Goal: Task Accomplishment & Management: Manage account settings

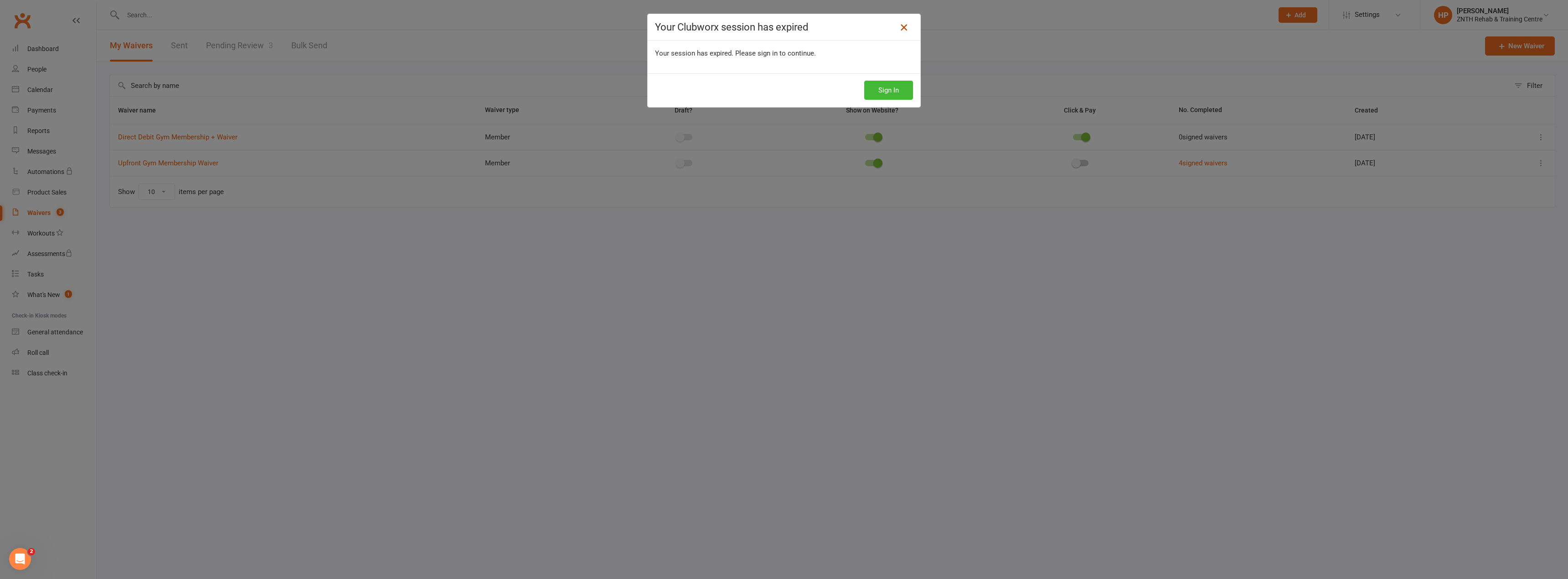
click at [901, 32] on icon at bounding box center [904, 27] width 11 height 11
click at [903, 31] on icon at bounding box center [904, 27] width 11 height 11
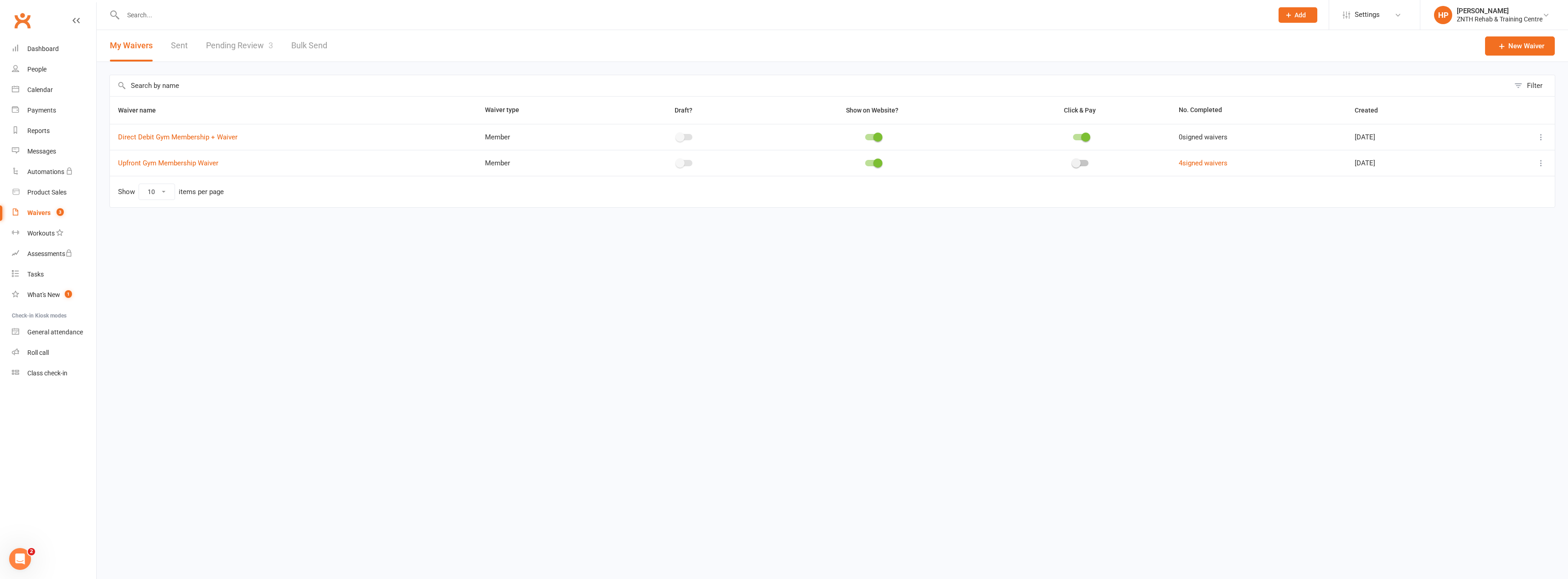
click at [414, 229] on div "Filter Waiver name Waiver type Draft? Show on Website? Click & Pay No. Complete…" at bounding box center [832, 148] width 1471 height 172
click at [150, 162] on link "Upfront Gym Membership Waiver" at bounding box center [168, 162] width 100 height 8
click at [1539, 162] on icon at bounding box center [1541, 163] width 9 height 9
drag, startPoint x: 1503, startPoint y: 212, endPoint x: 1499, endPoint y: 212, distance: 4.0
click at [1503, 212] on link "Copy external link to clipboard" at bounding box center [1493, 217] width 107 height 18
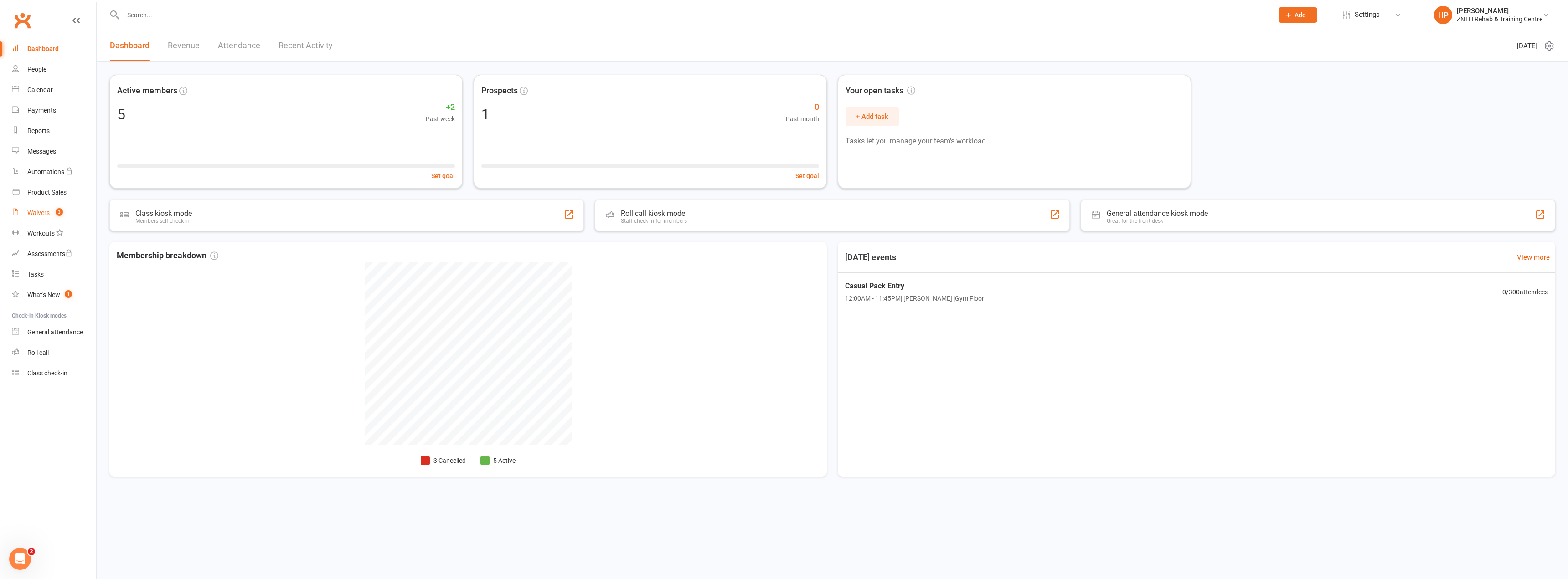
click at [54, 215] on count-badge "3" at bounding box center [57, 213] width 12 height 7
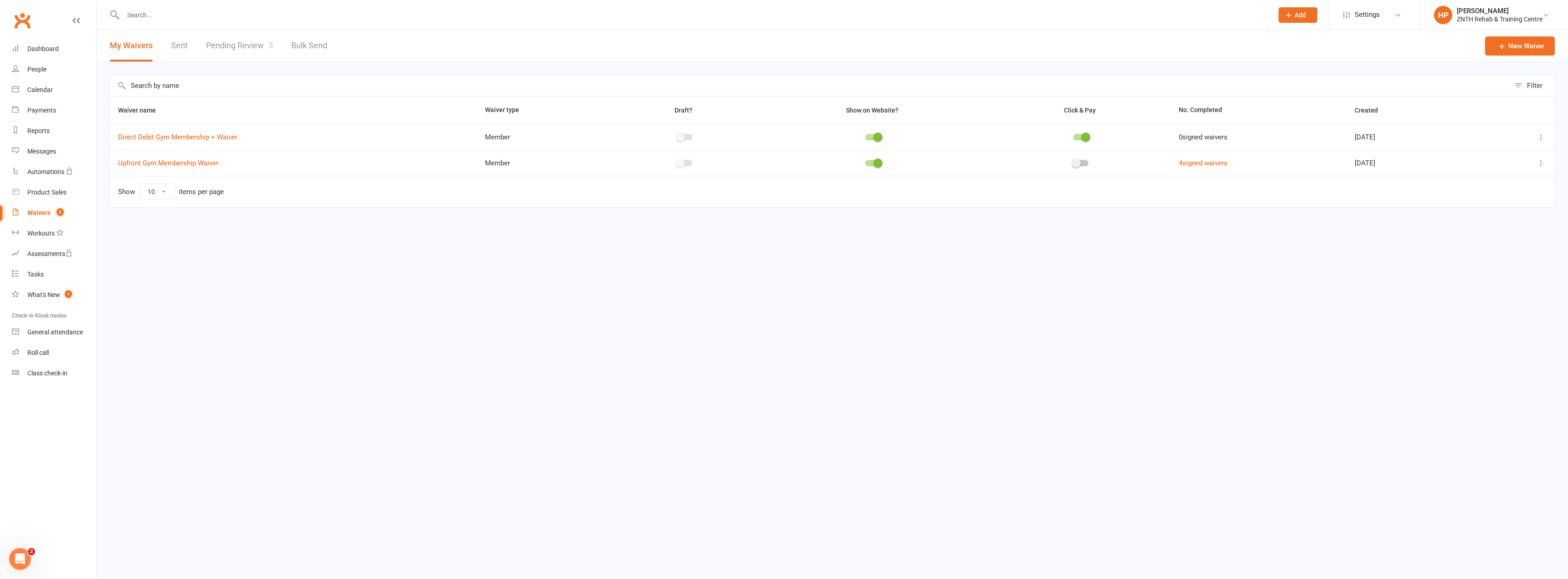
click at [1538, 136] on icon at bounding box center [1541, 137] width 9 height 9
click at [1497, 188] on link "Copy external link to clipboard" at bounding box center [1493, 192] width 107 height 18
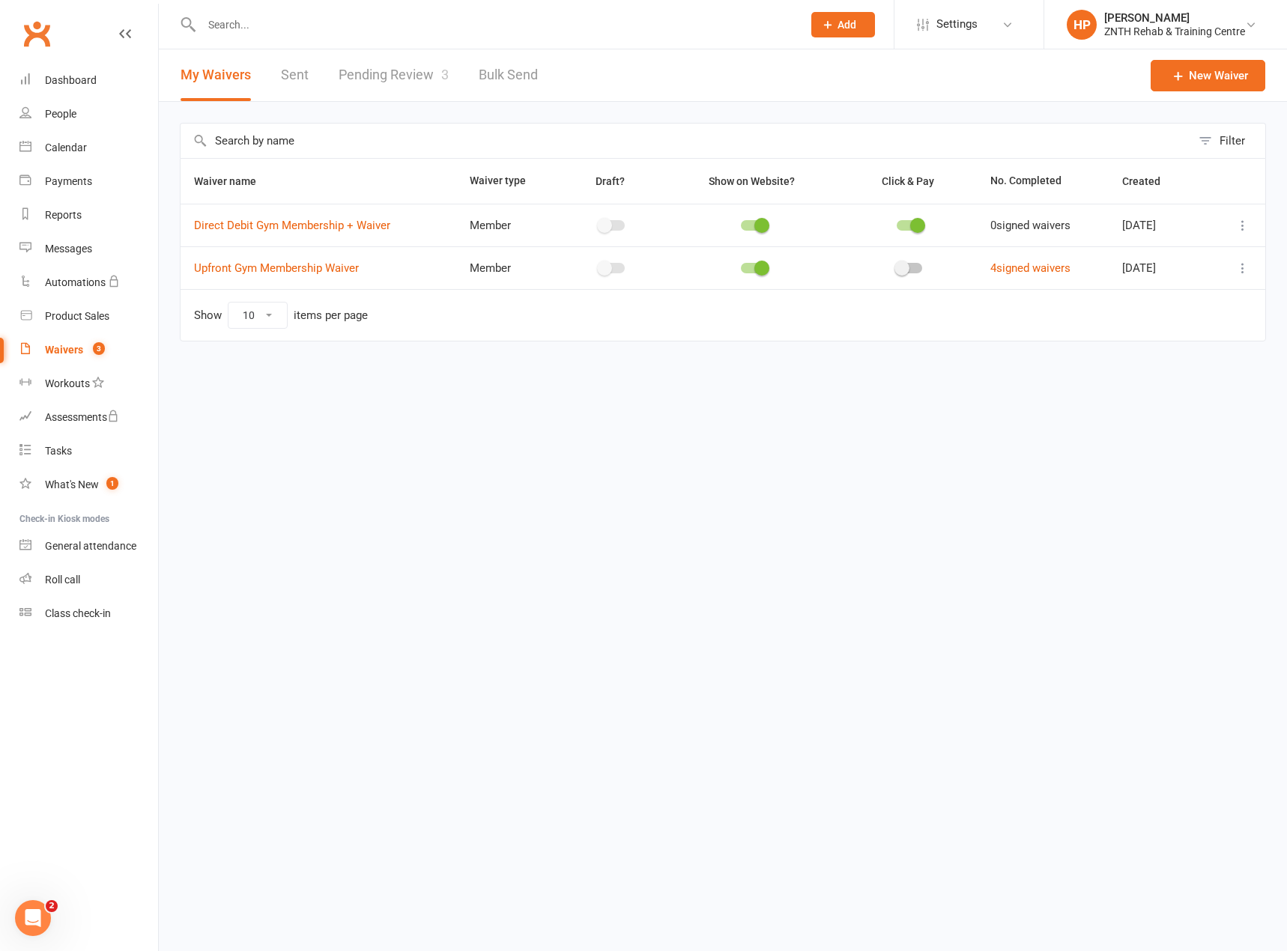
click at [79, 345] on div "Waivers" at bounding box center [64, 350] width 38 height 12
click at [385, 73] on link "Pending Review 3" at bounding box center [393, 75] width 110 height 52
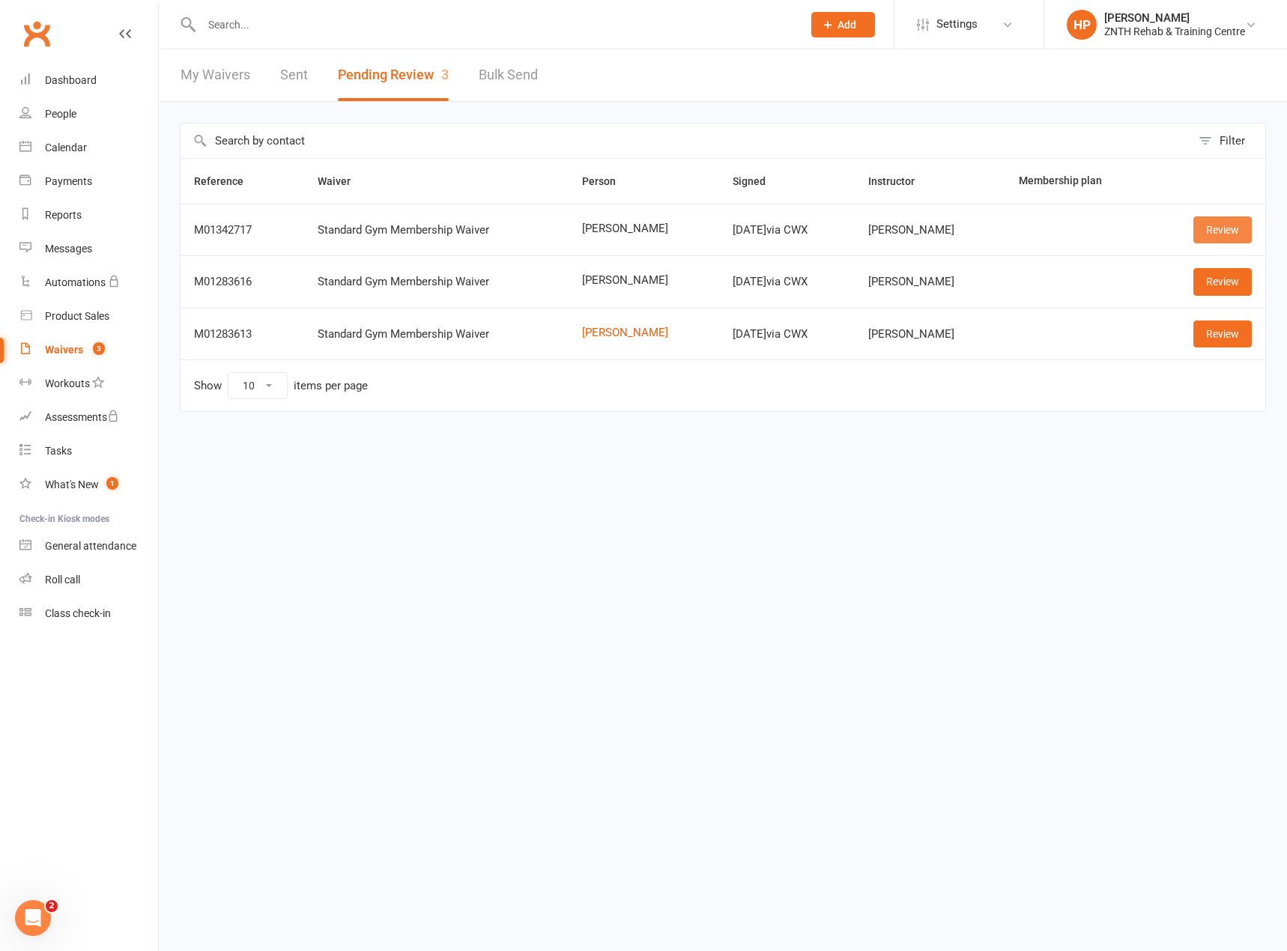
click at [1217, 235] on link "Review" at bounding box center [1222, 229] width 58 height 27
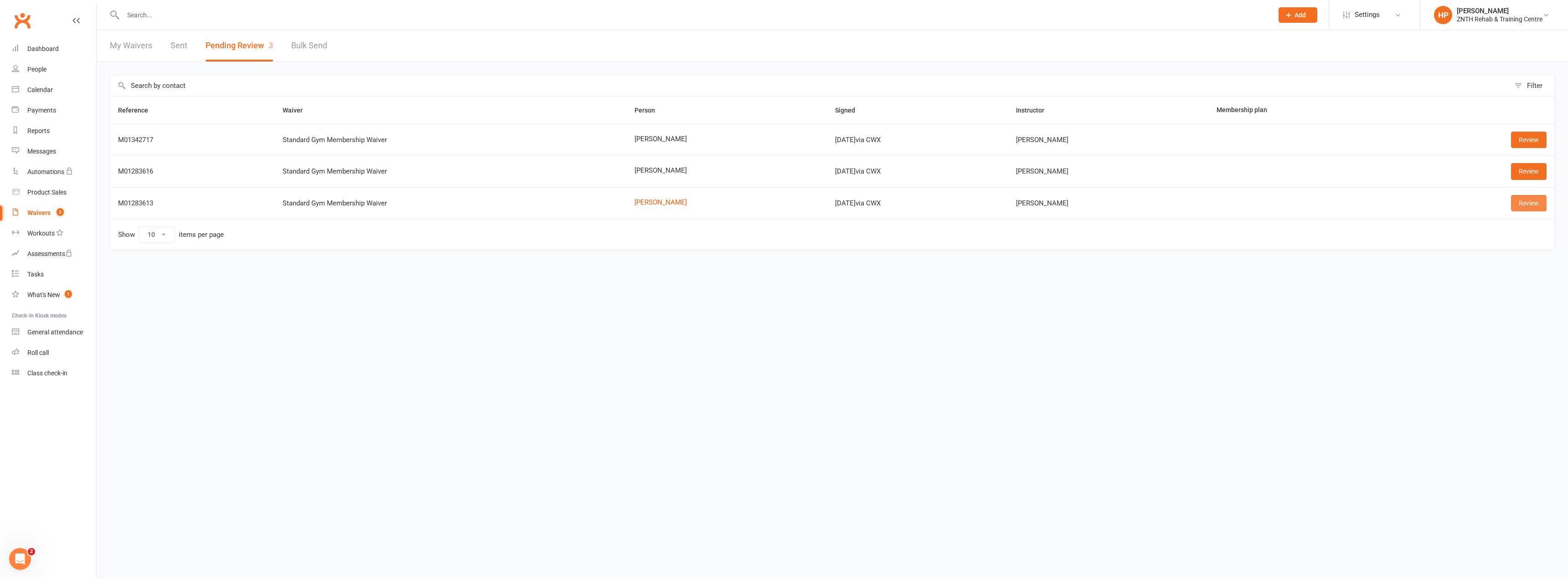
click at [1533, 196] on link "Review" at bounding box center [1528, 203] width 35 height 16
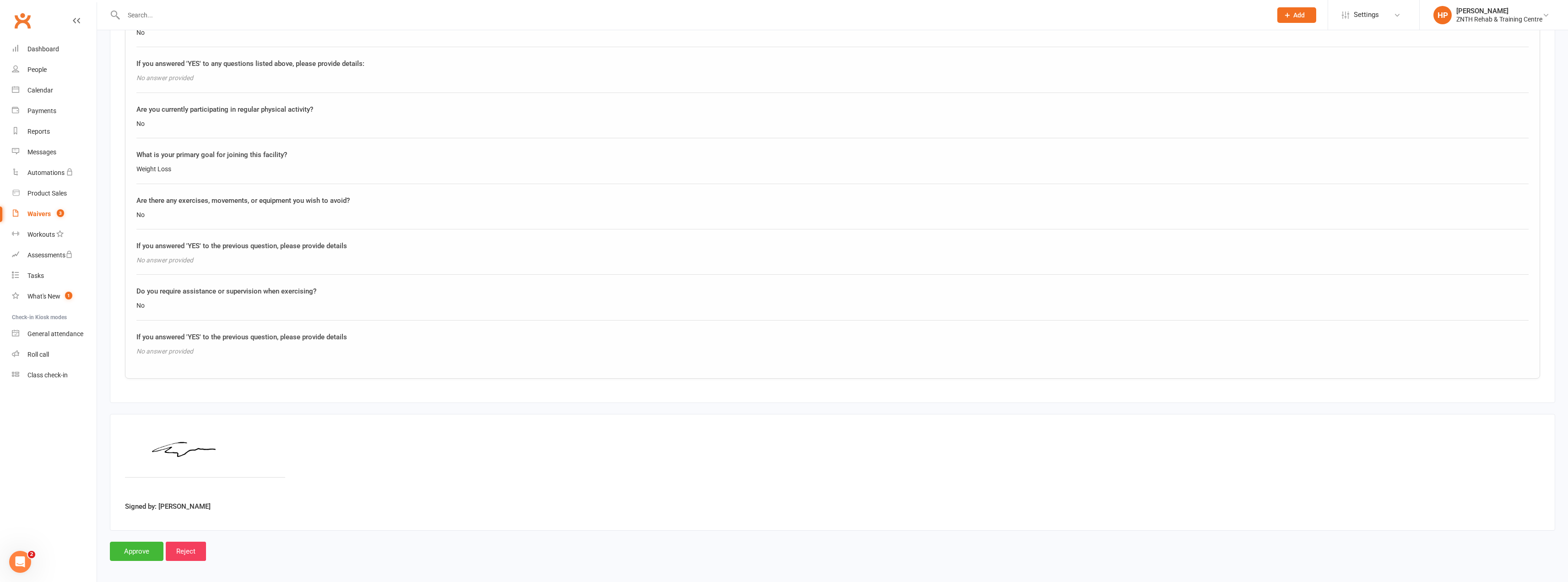
scroll to position [937, 0]
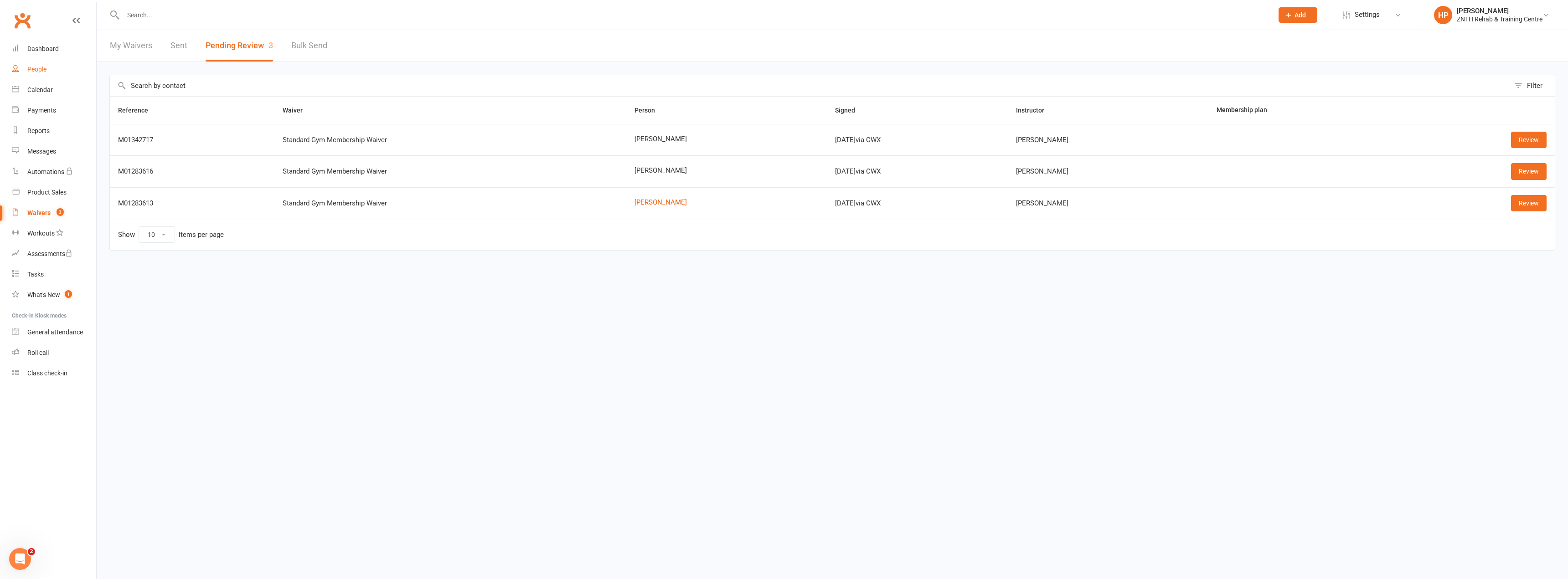
click at [46, 70] on div "People" at bounding box center [37, 69] width 19 height 7
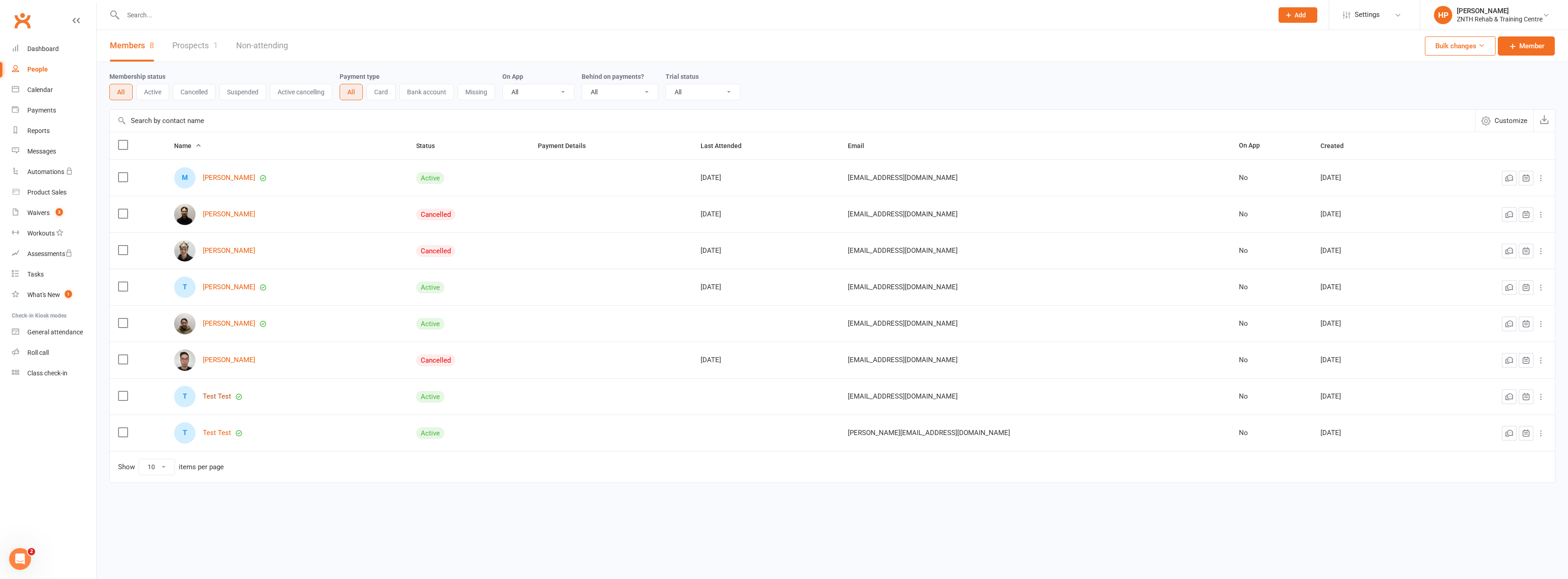
click at [222, 396] on link "Test Test" at bounding box center [217, 396] width 28 height 8
click at [228, 438] on div "T Test Test" at bounding box center [287, 432] width 226 height 21
click at [226, 434] on link "Test Test" at bounding box center [217, 432] width 28 height 8
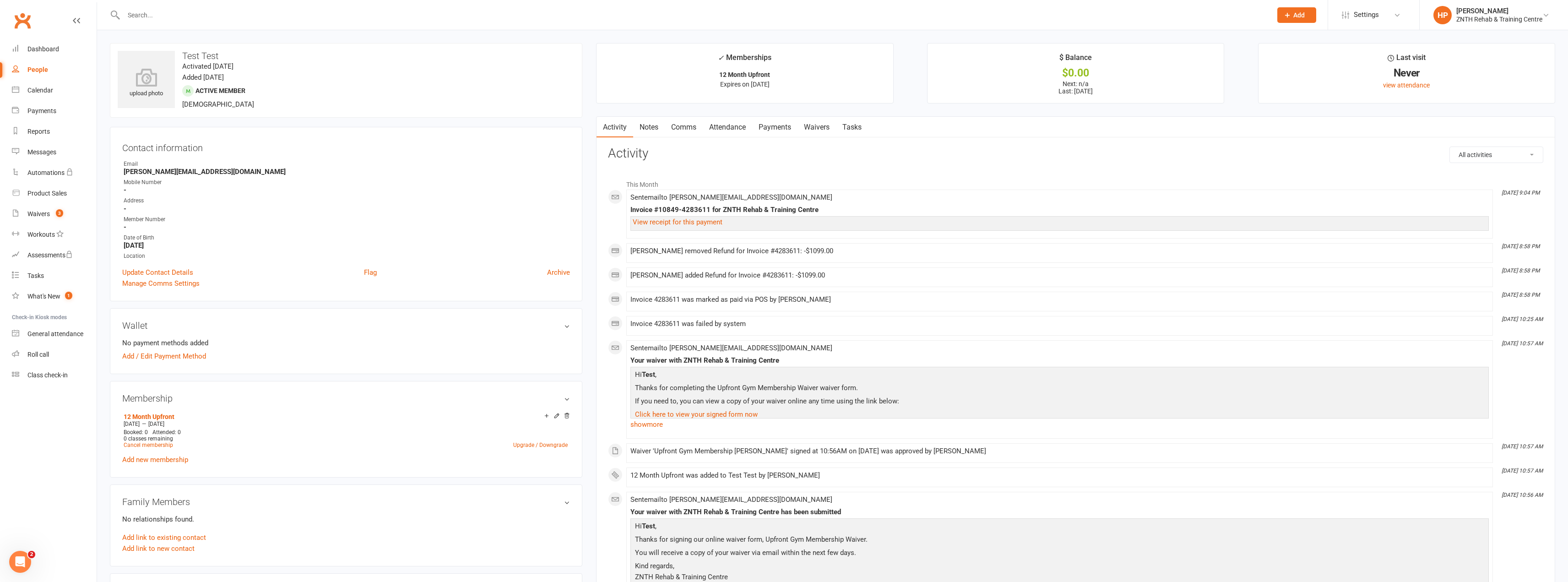
click at [814, 127] on link "Waivers" at bounding box center [816, 127] width 39 height 21
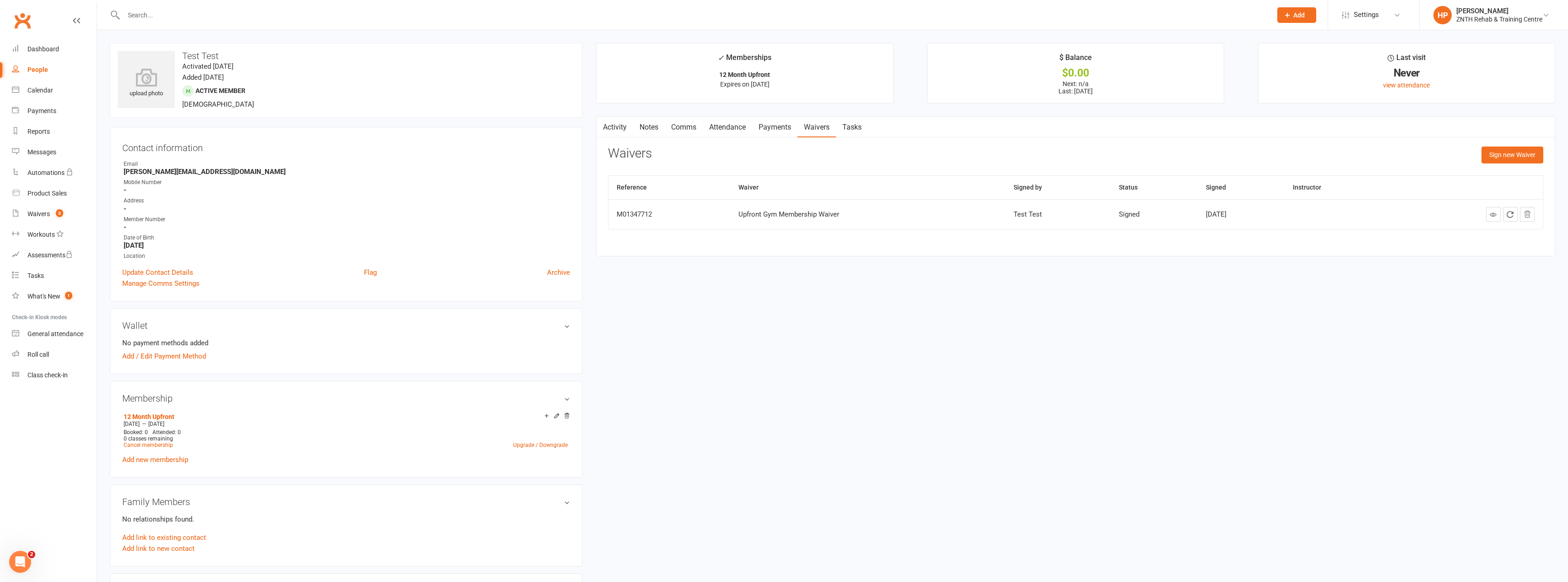
click at [775, 125] on link "Payments" at bounding box center [775, 127] width 45 height 21
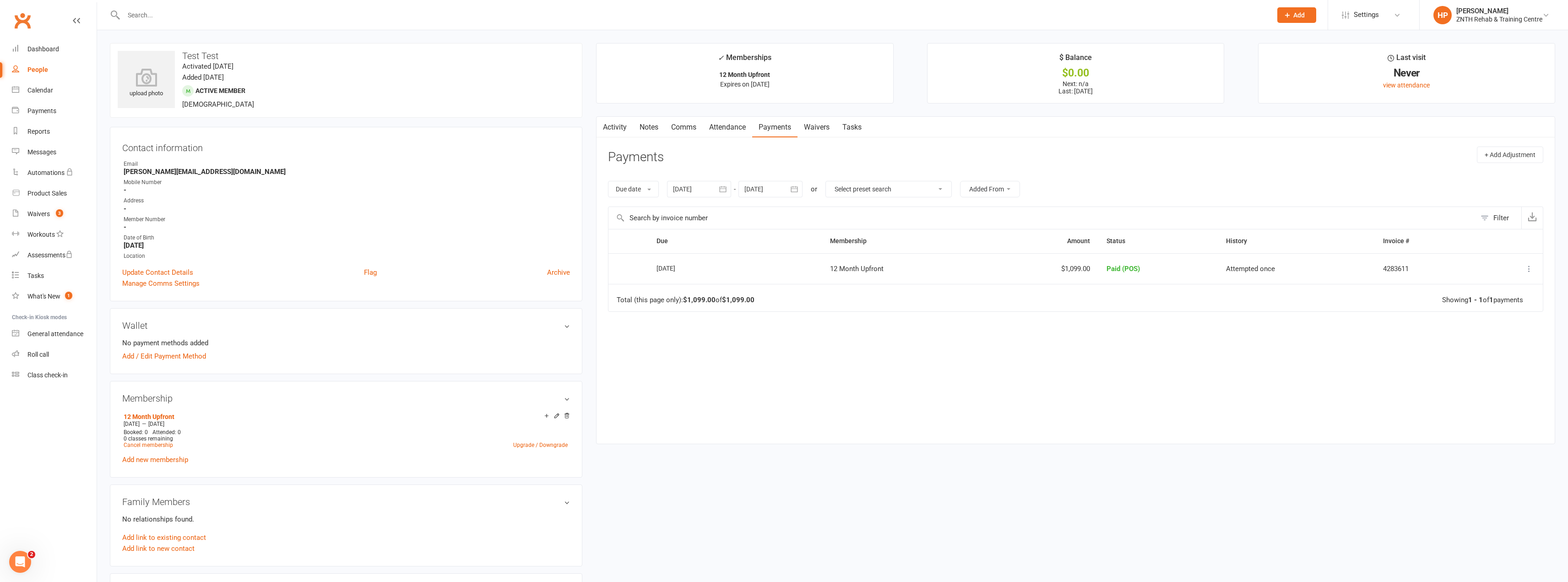
click at [1529, 262] on td "Change to upcoming Refund Re-send invoice receipt View invoice receipt More Inf…" at bounding box center [1510, 268] width 66 height 31
click at [1529, 267] on icon at bounding box center [1529, 268] width 9 height 9
click at [1272, 355] on div "Due Contact Membership Amount Status History Invoice # Select this 10 Sep 2025 …" at bounding box center [1075, 329] width 935 height 201
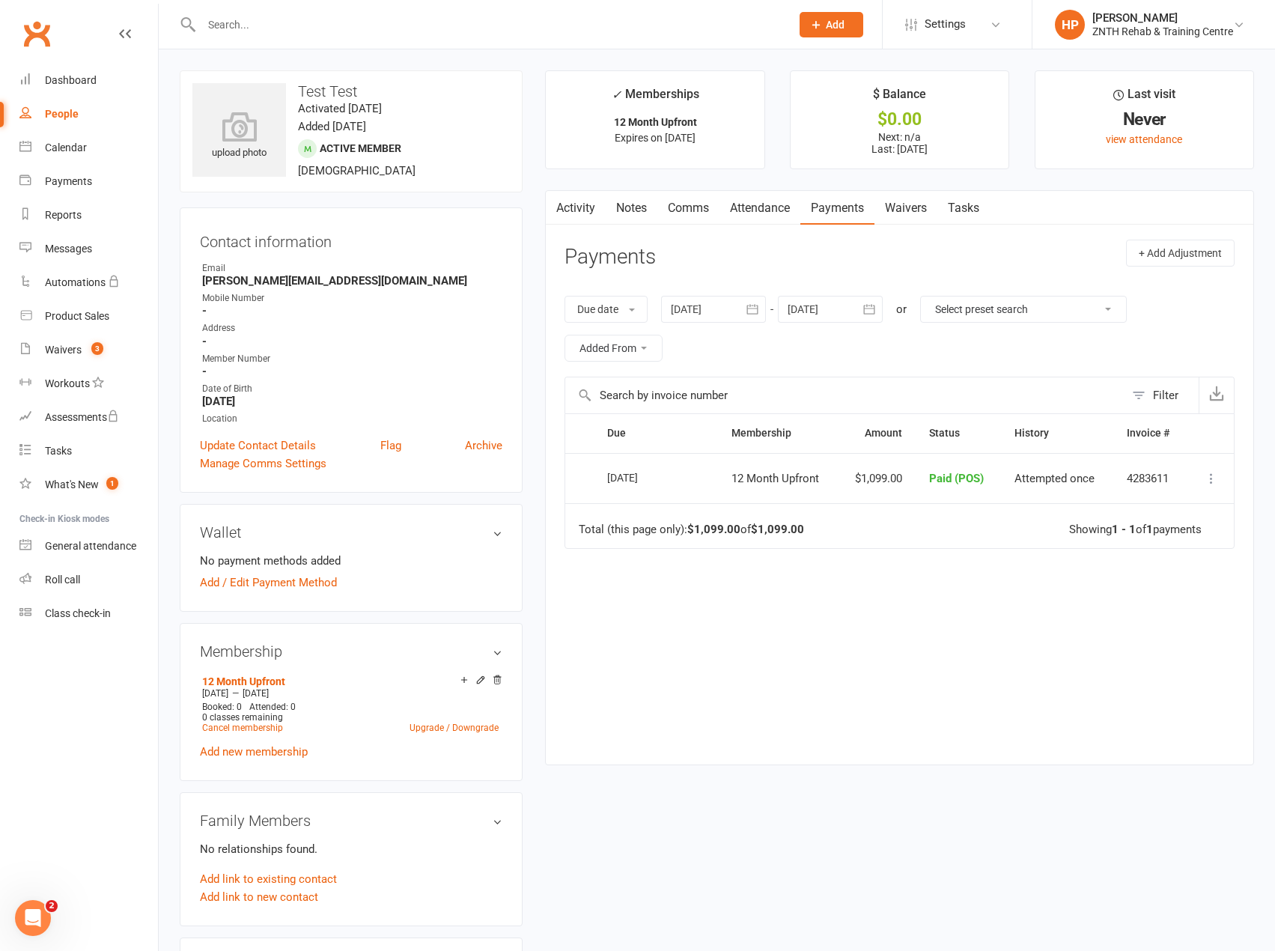
click at [595, 209] on link "Activity" at bounding box center [576, 208] width 60 height 34
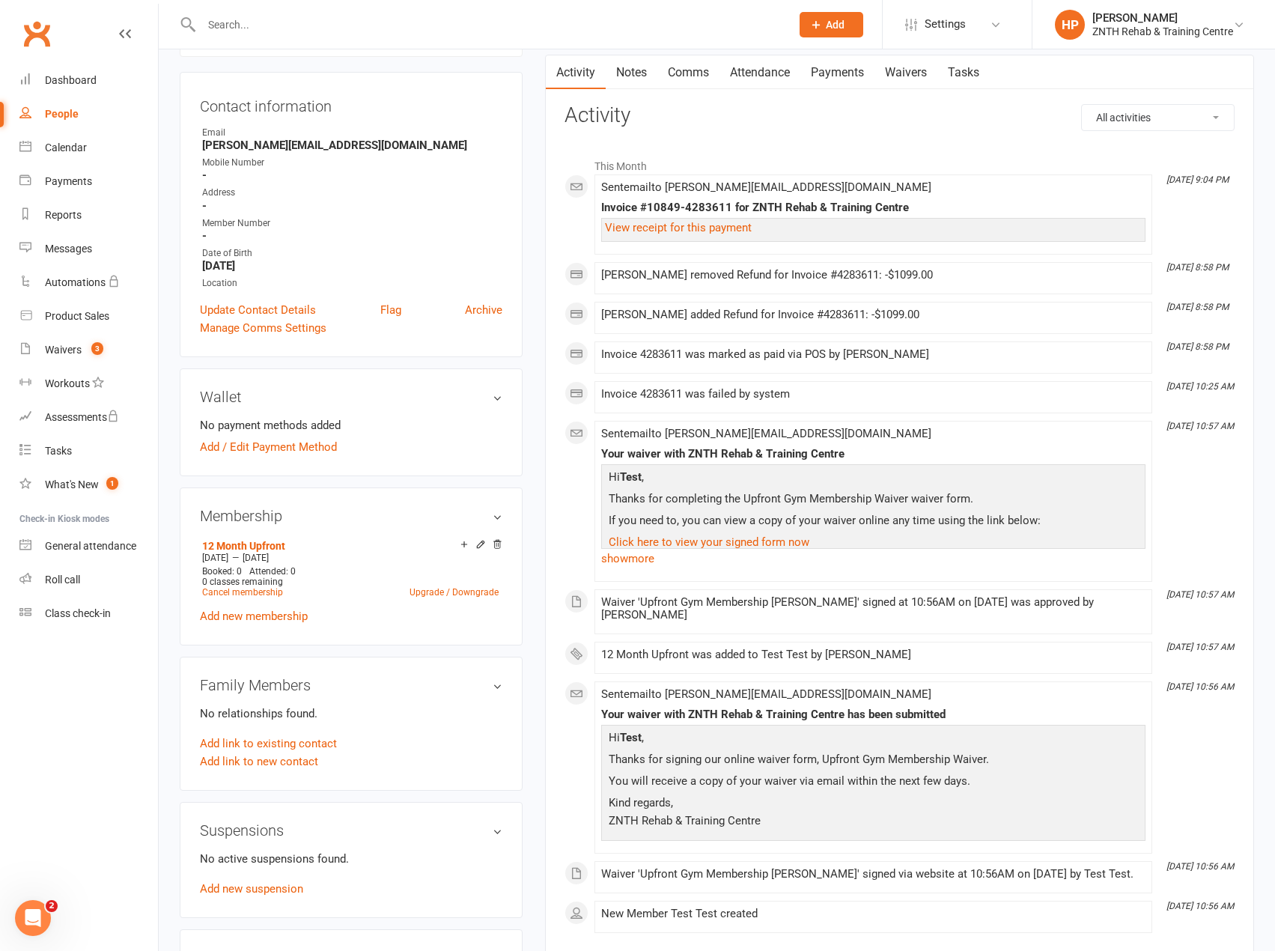
scroll to position [74, 0]
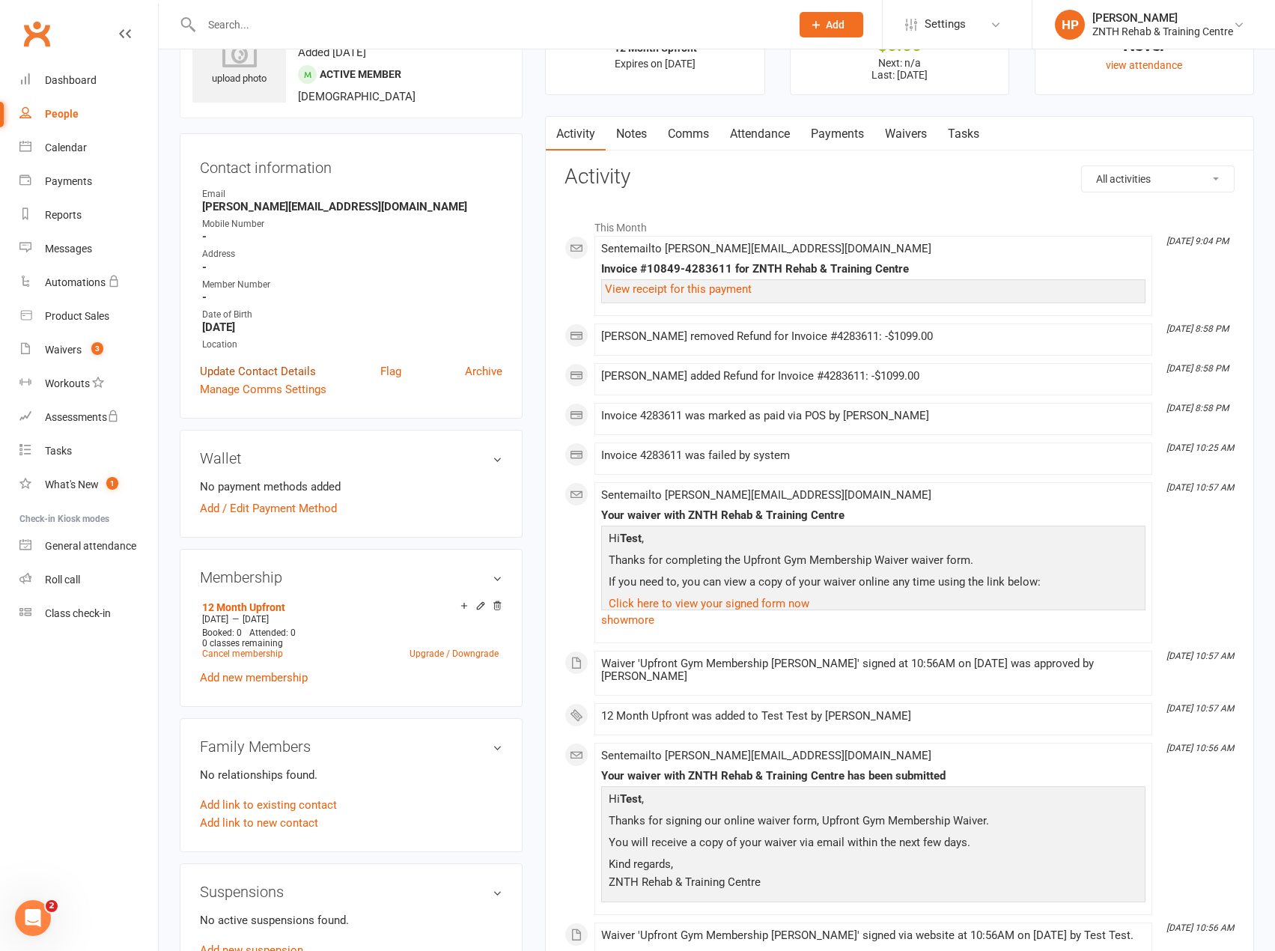
click at [289, 373] on link "Update Contact Details" at bounding box center [258, 371] width 116 height 18
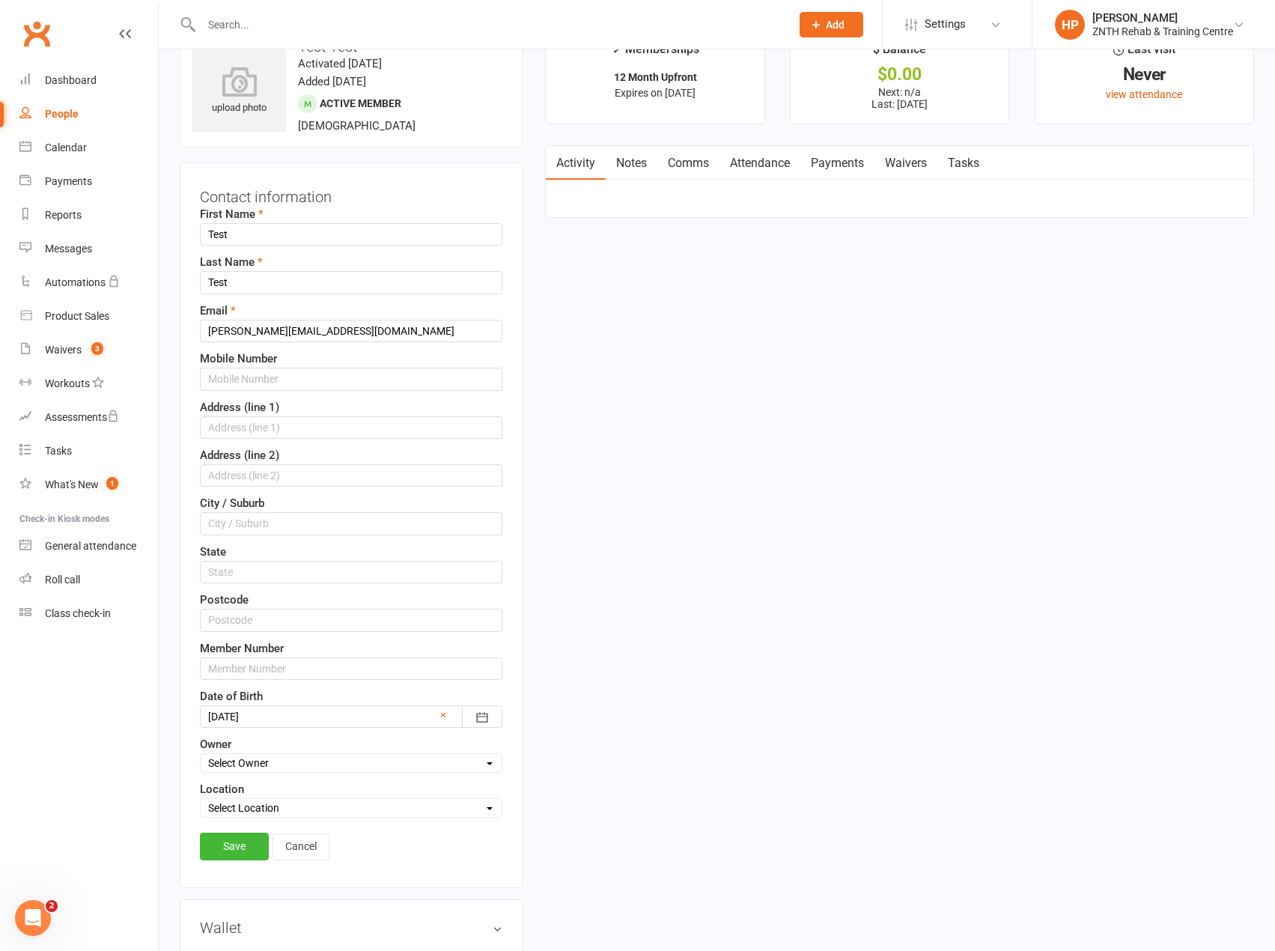
scroll to position [0, 0]
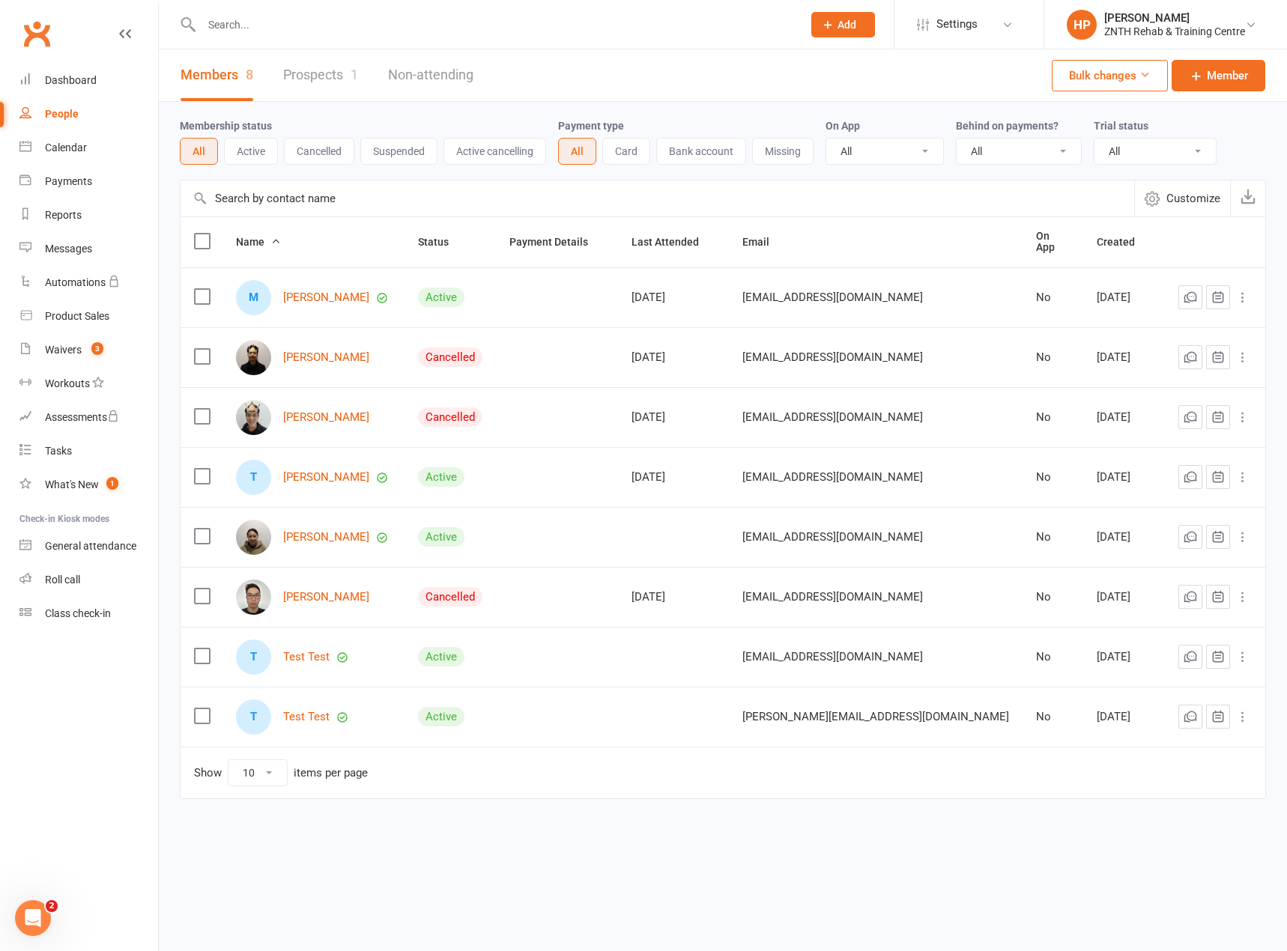
click at [302, 672] on td "T Test Test" at bounding box center [313, 657] width 182 height 60
click at [309, 659] on link "Test Test" at bounding box center [306, 657] width 46 height 13
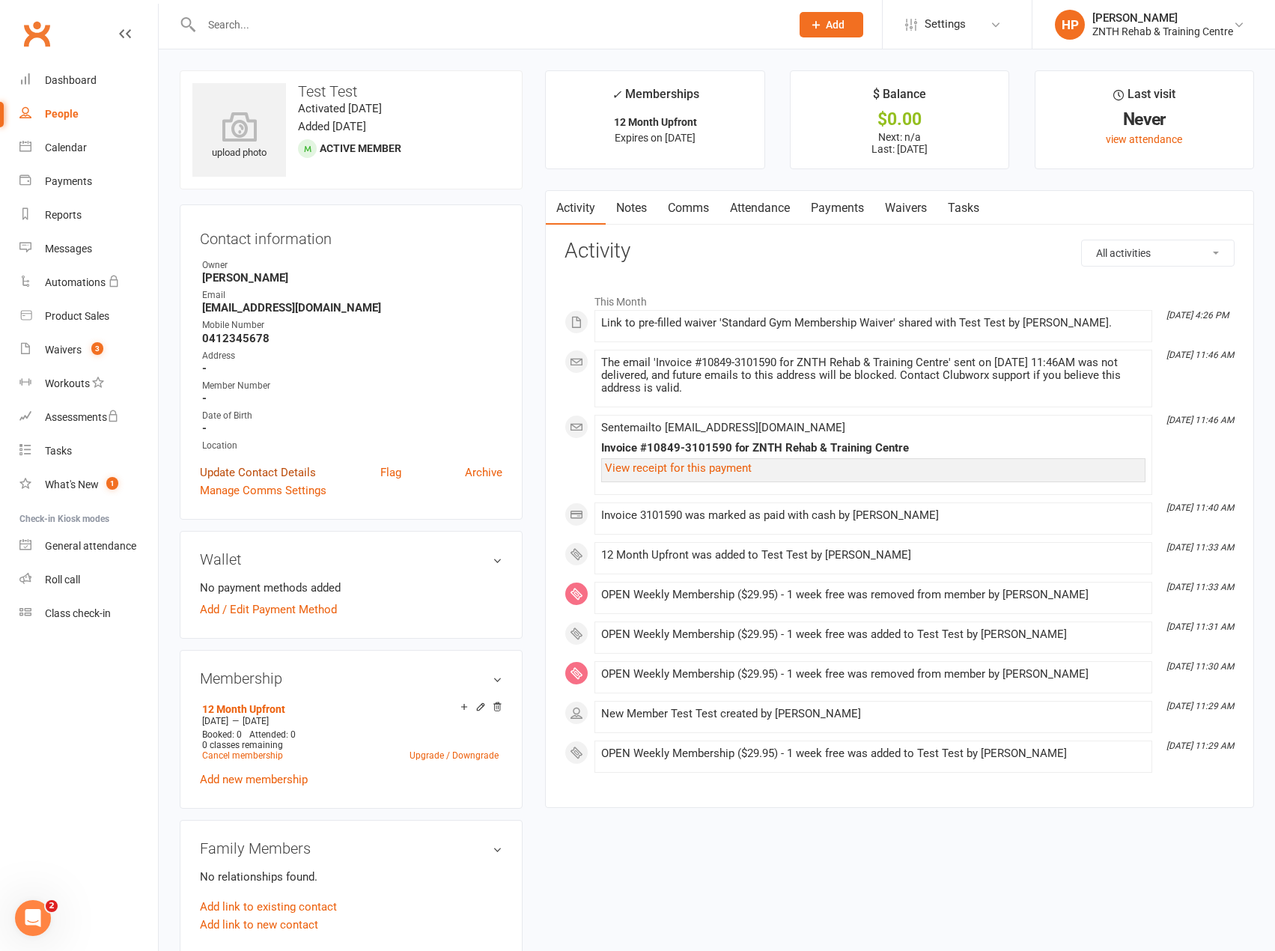
click at [281, 469] on link "Update Contact Details" at bounding box center [258, 473] width 116 height 18
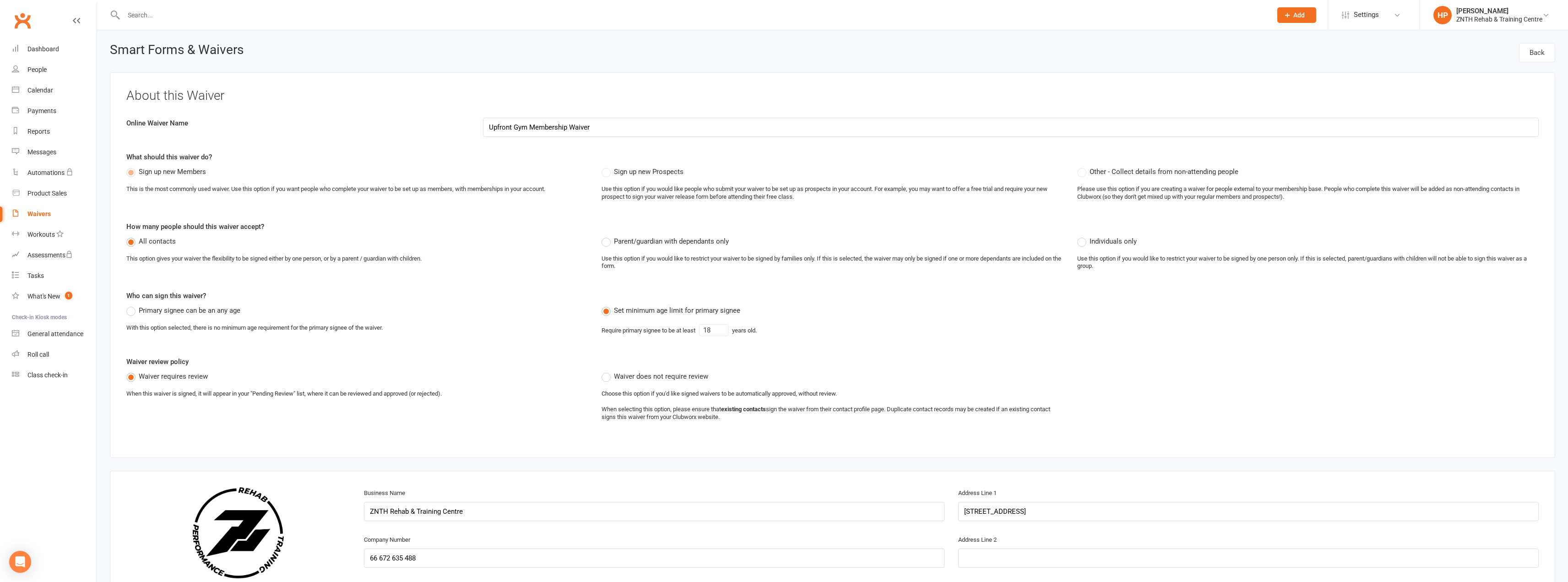
select select "applies_to_all_signees"
select select "select"
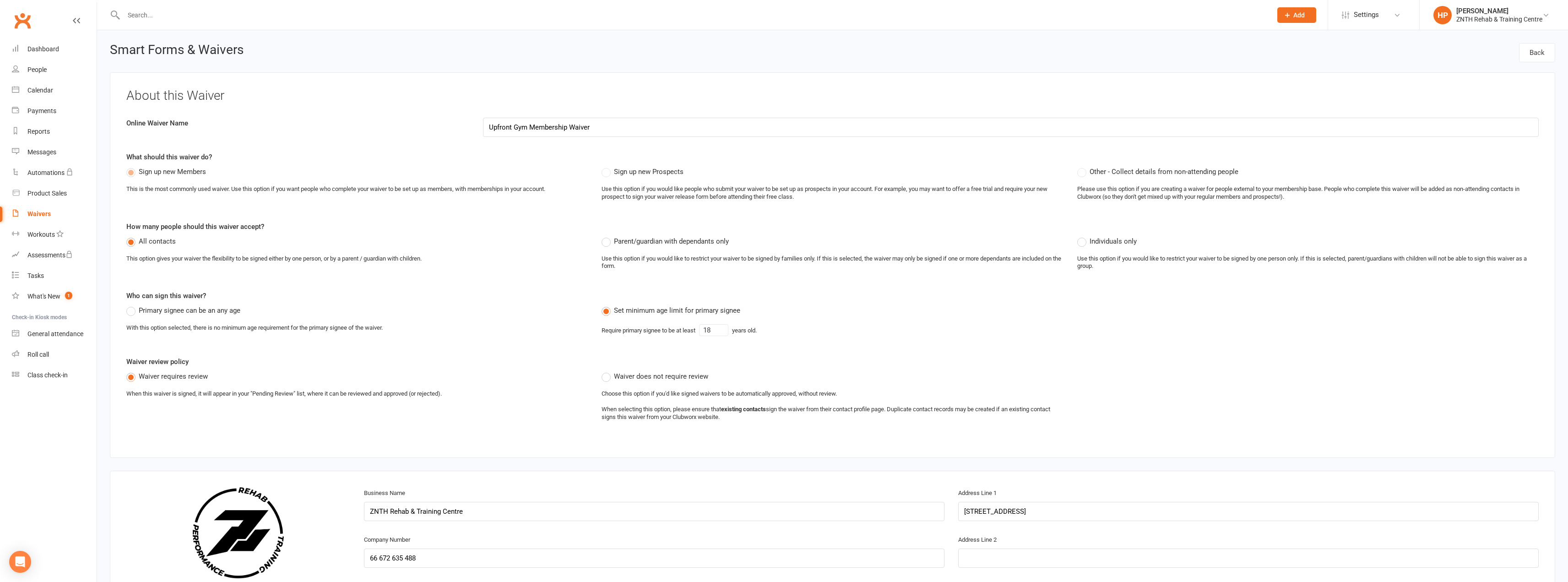
select select "select"
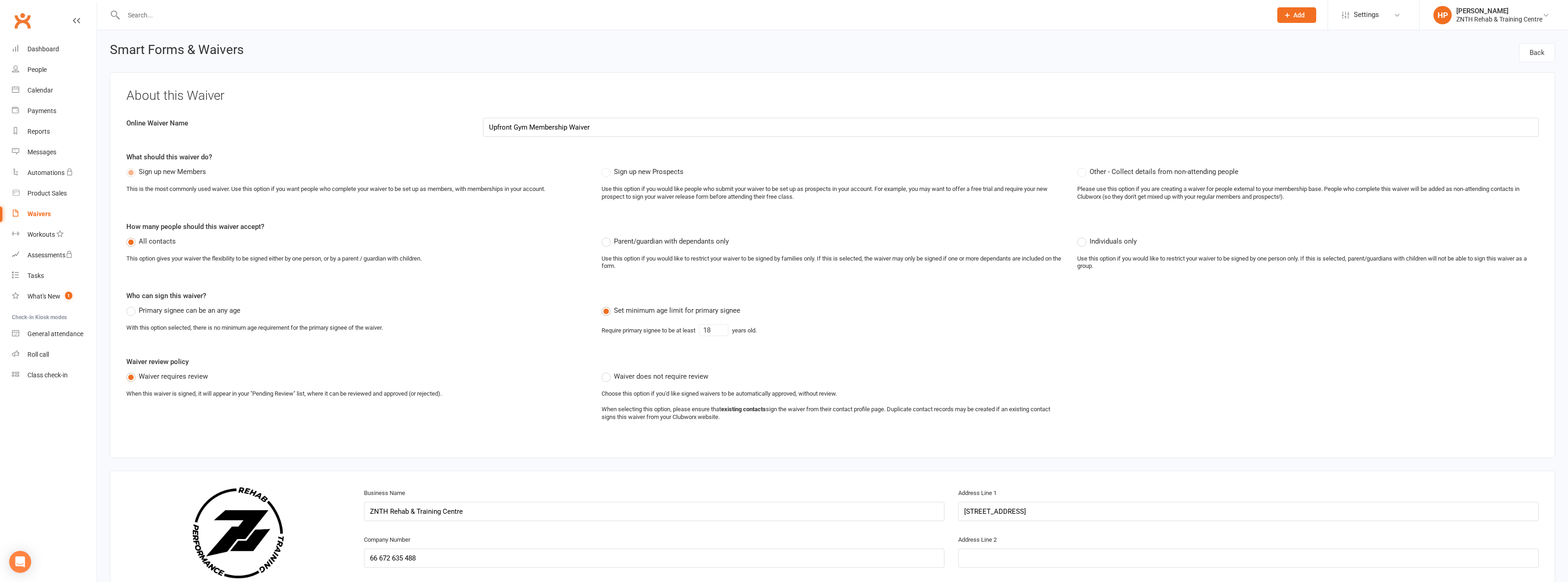
select select "select"
